Goal: Information Seeking & Learning: Learn about a topic

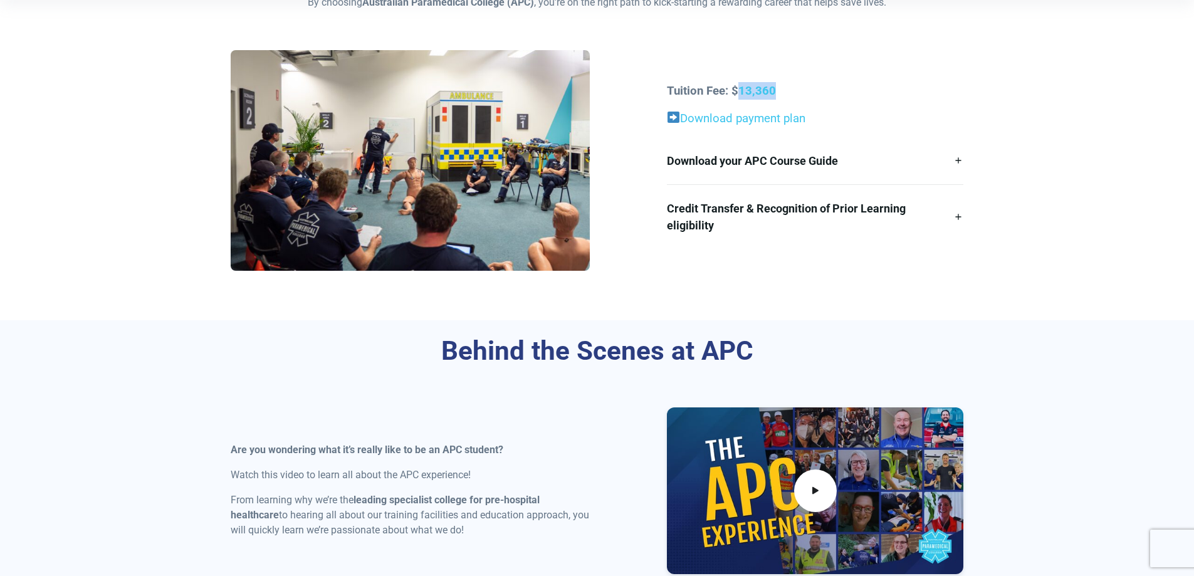
drag, startPoint x: 781, startPoint y: 92, endPoint x: 790, endPoint y: 98, distance: 11.0
click at [738, 95] on p "Tuition Fee: $13,360" at bounding box center [815, 91] width 296 height 18
click at [1050, 285] on section "Starting your Study Journey By choosing Australian Paramedical College (APC) , …" at bounding box center [597, 119] width 1194 height 402
click at [777, 115] on link "Download payment plan" at bounding box center [742, 119] width 125 height 14
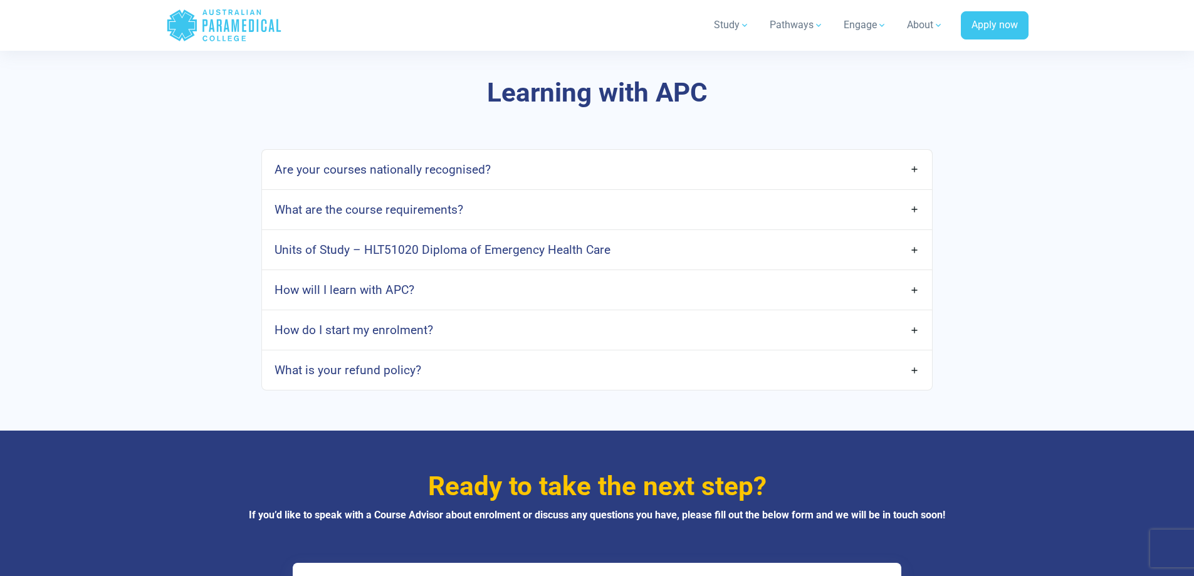
scroll to position [3260, 0]
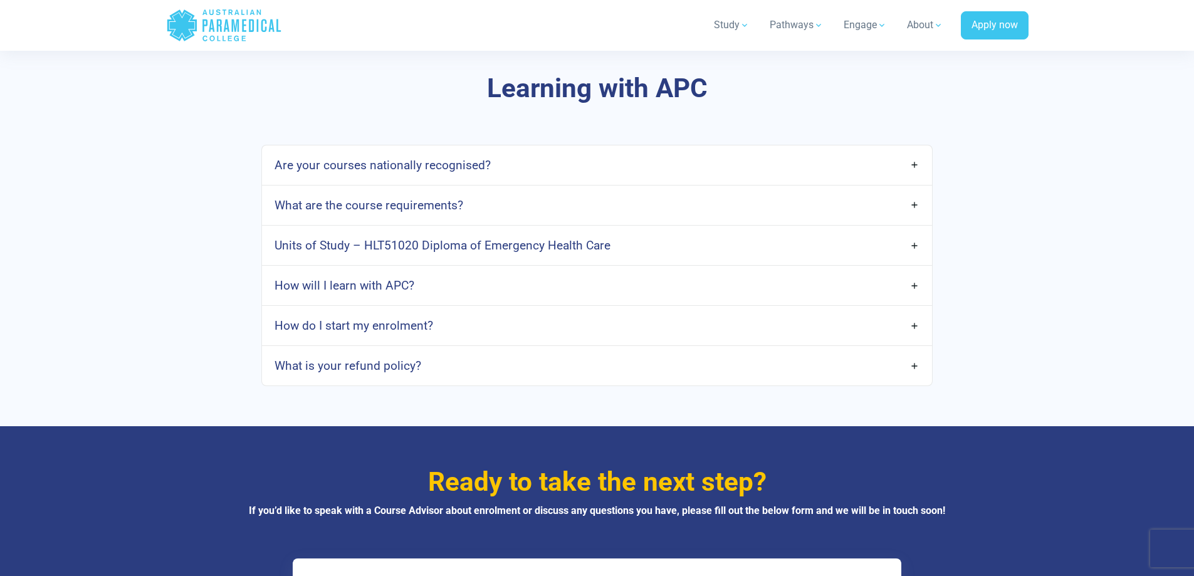
click at [427, 238] on h4 "Units of Study – HLT51020 Diploma of Emergency Health Care" at bounding box center [443, 245] width 336 height 14
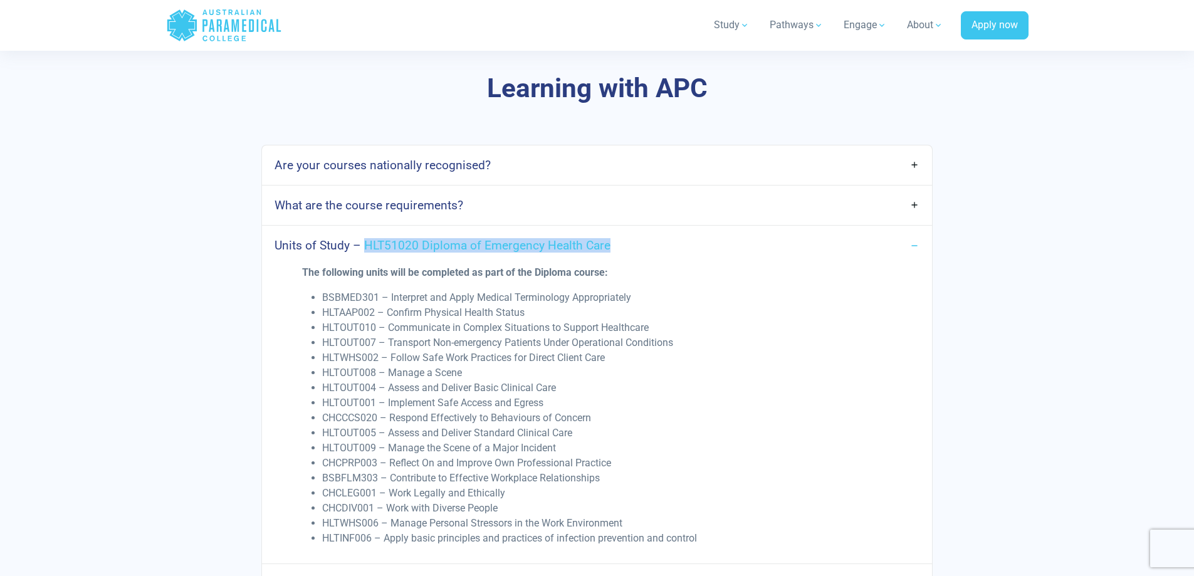
drag, startPoint x: 614, startPoint y: 230, endPoint x: 370, endPoint y: 233, distance: 243.8
click at [367, 233] on link "Units of Study – HLT51020 Diploma of Emergency Health Care" at bounding box center [596, 245] width 669 height 29
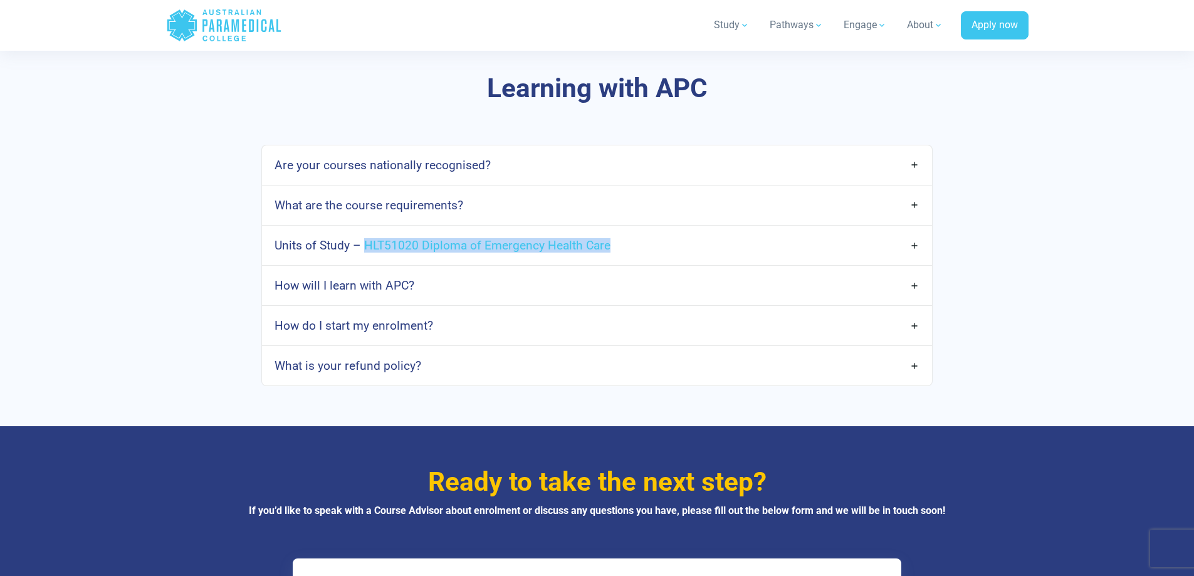
copy h4 "HLT51020 Diploma of Emergency Health Care"
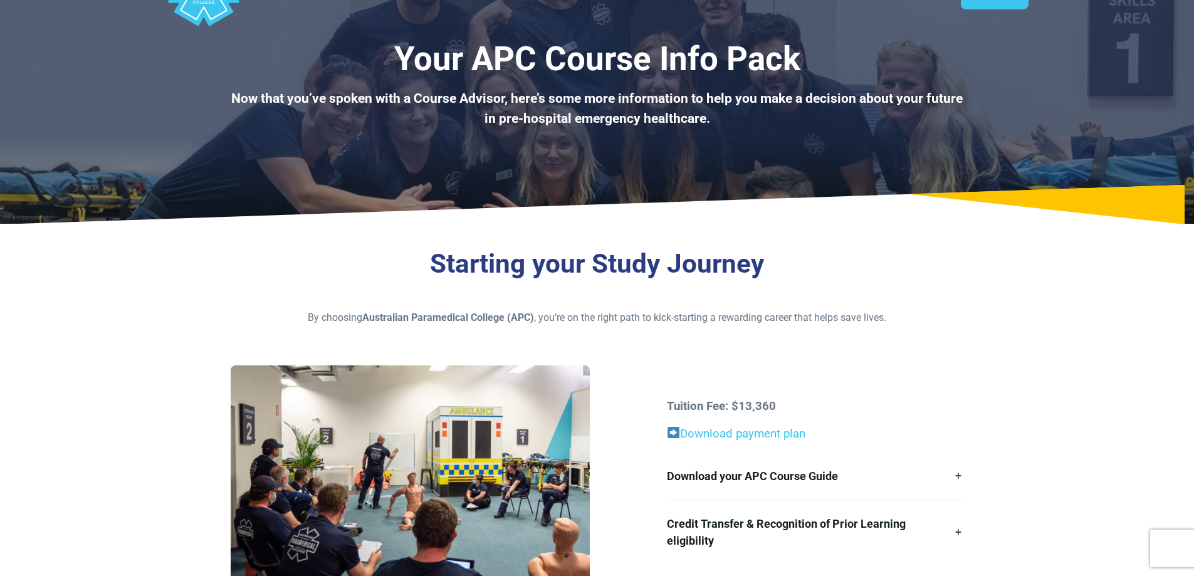
scroll to position [0, 0]
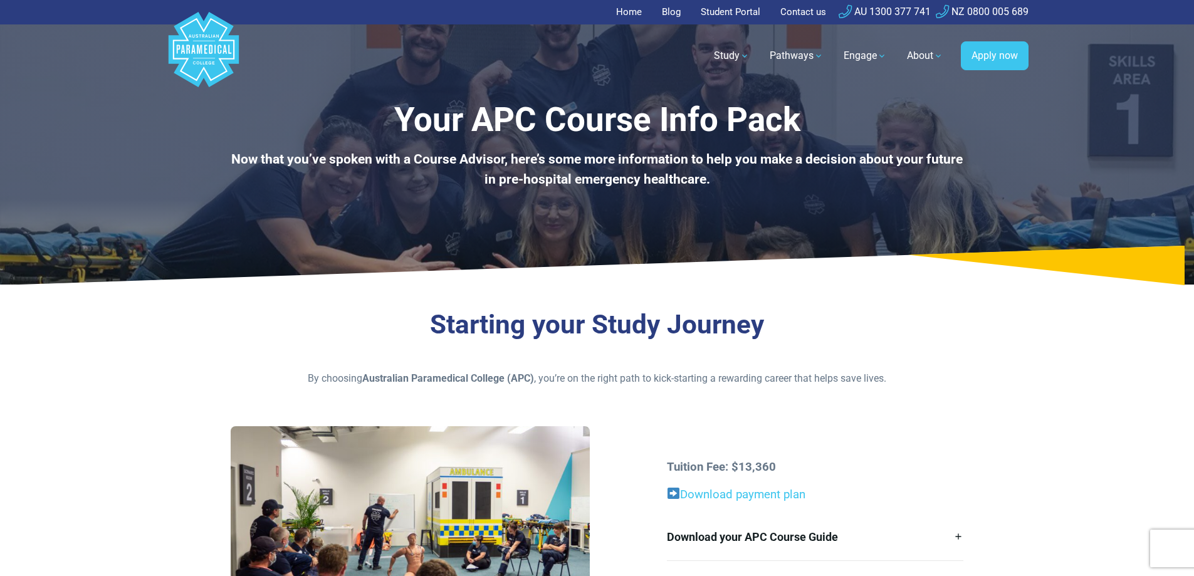
drag, startPoint x: 1054, startPoint y: 328, endPoint x: 1094, endPoint y: 35, distance: 295.5
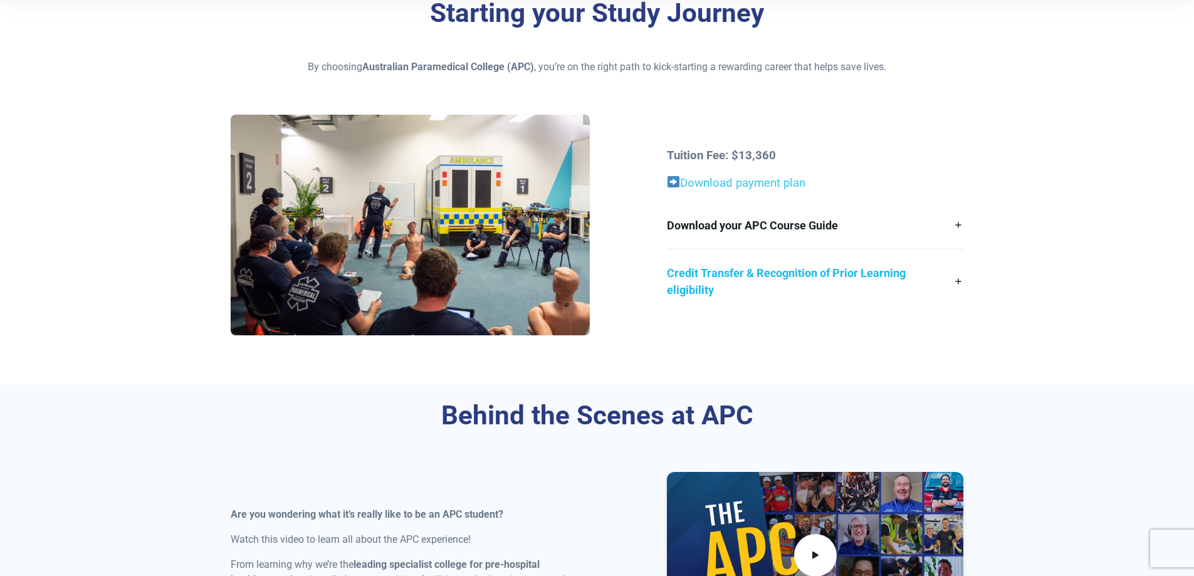
scroll to position [313, 0]
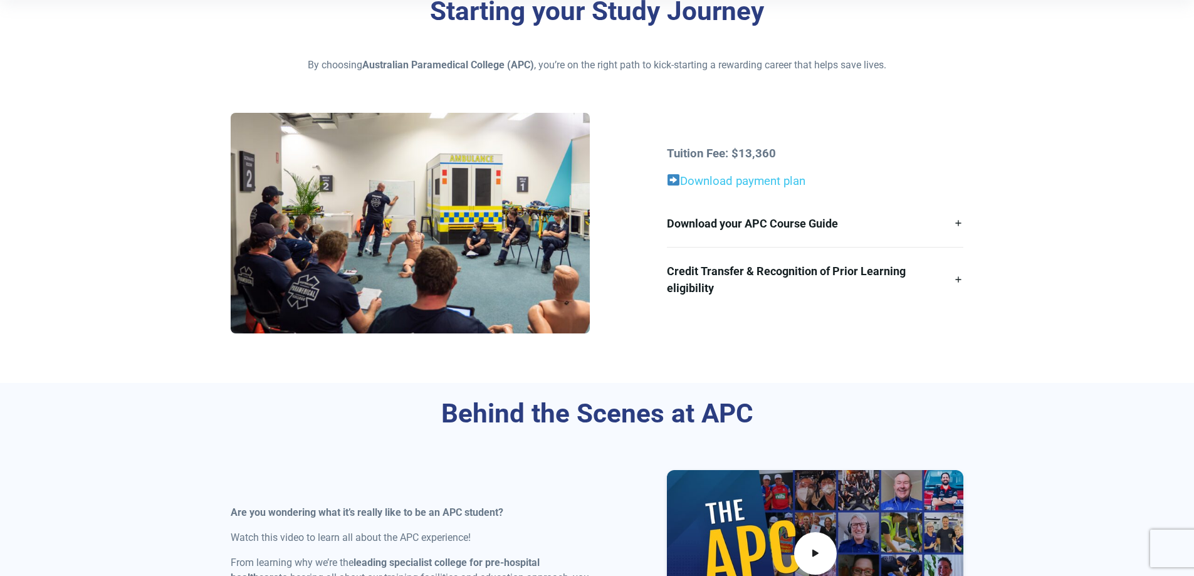
click at [755, 154] on strong "Tuition Fee: $13,360" at bounding box center [721, 154] width 109 height 14
click at [748, 185] on link "Download payment plan" at bounding box center [742, 181] width 125 height 14
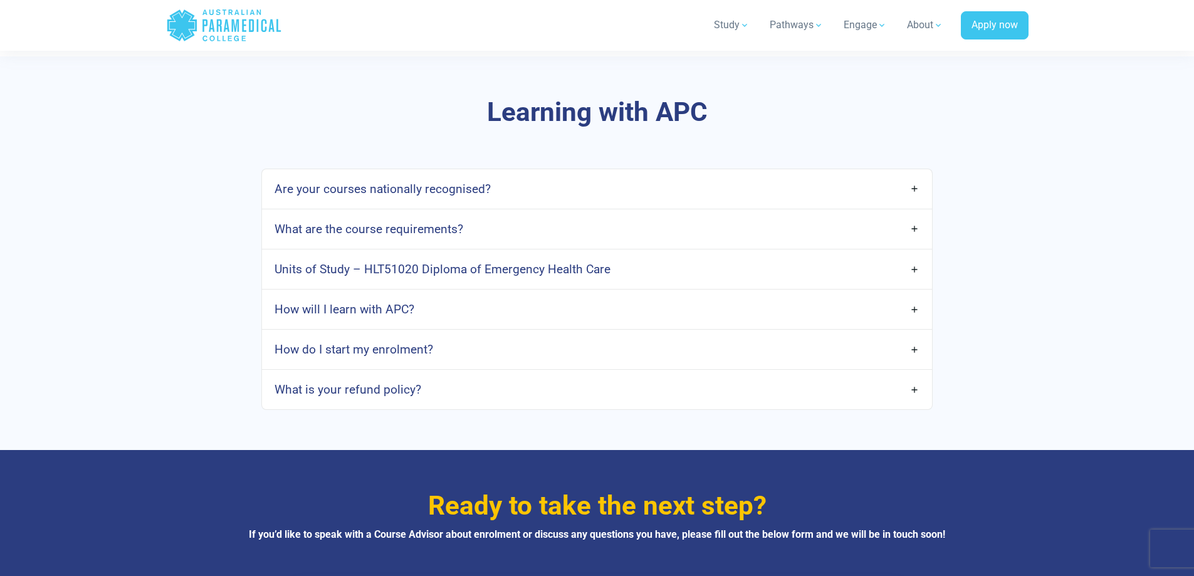
scroll to position [3260, 0]
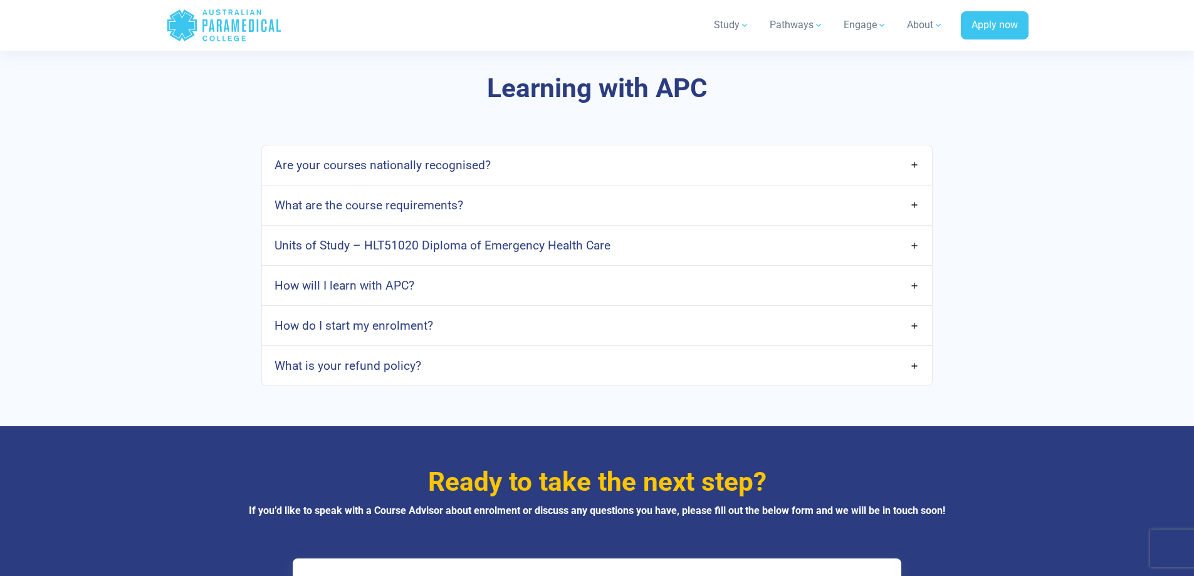
click at [451, 351] on link "What is your refund policy?" at bounding box center [596, 365] width 669 height 29
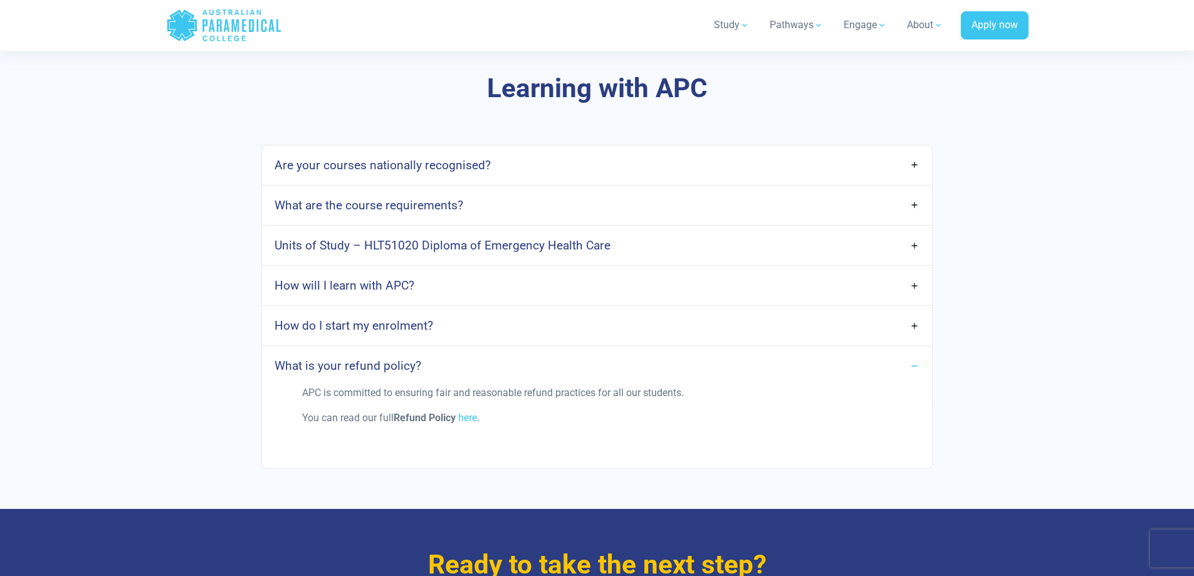
click at [448, 351] on link "What is your refund policy?" at bounding box center [596, 365] width 669 height 29
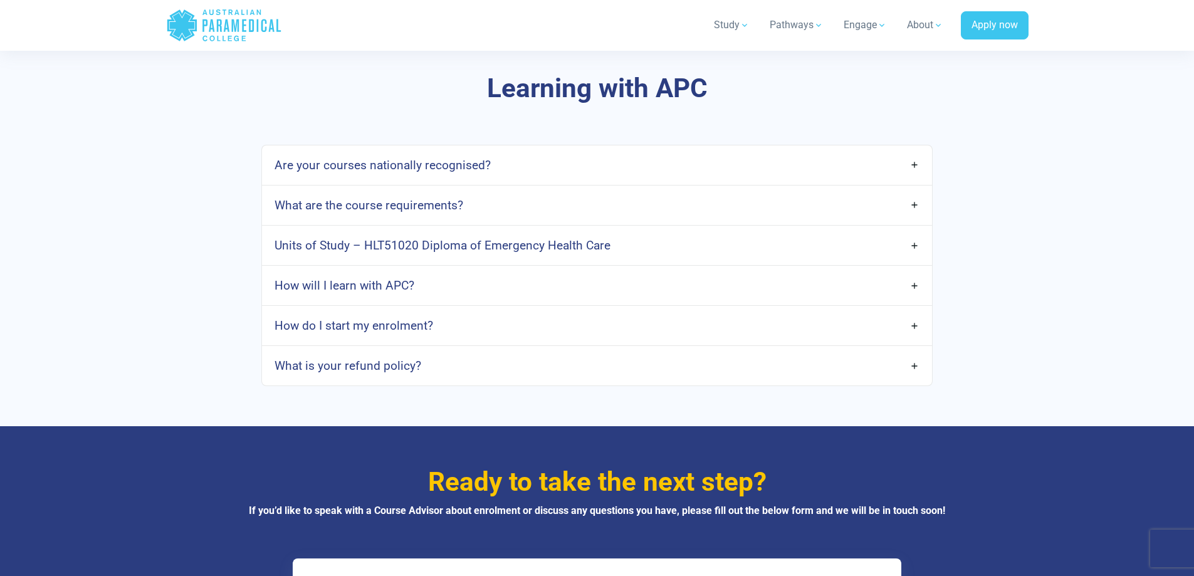
click at [448, 351] on link "What is your refund policy?" at bounding box center [596, 365] width 669 height 29
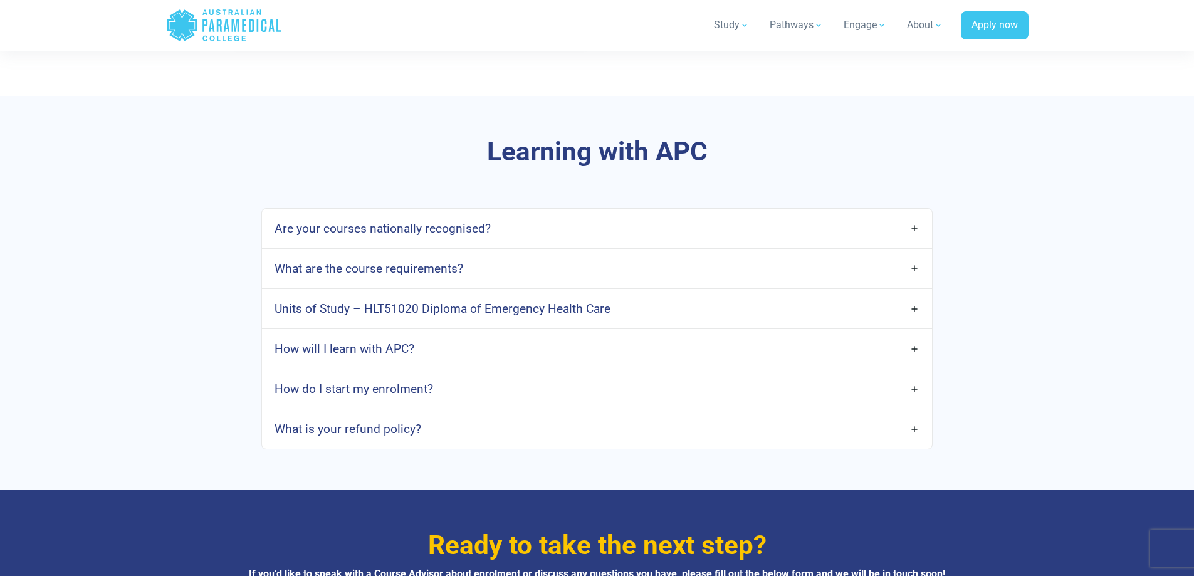
scroll to position [3197, 0]
